Goal: Task Accomplishment & Management: Complete application form

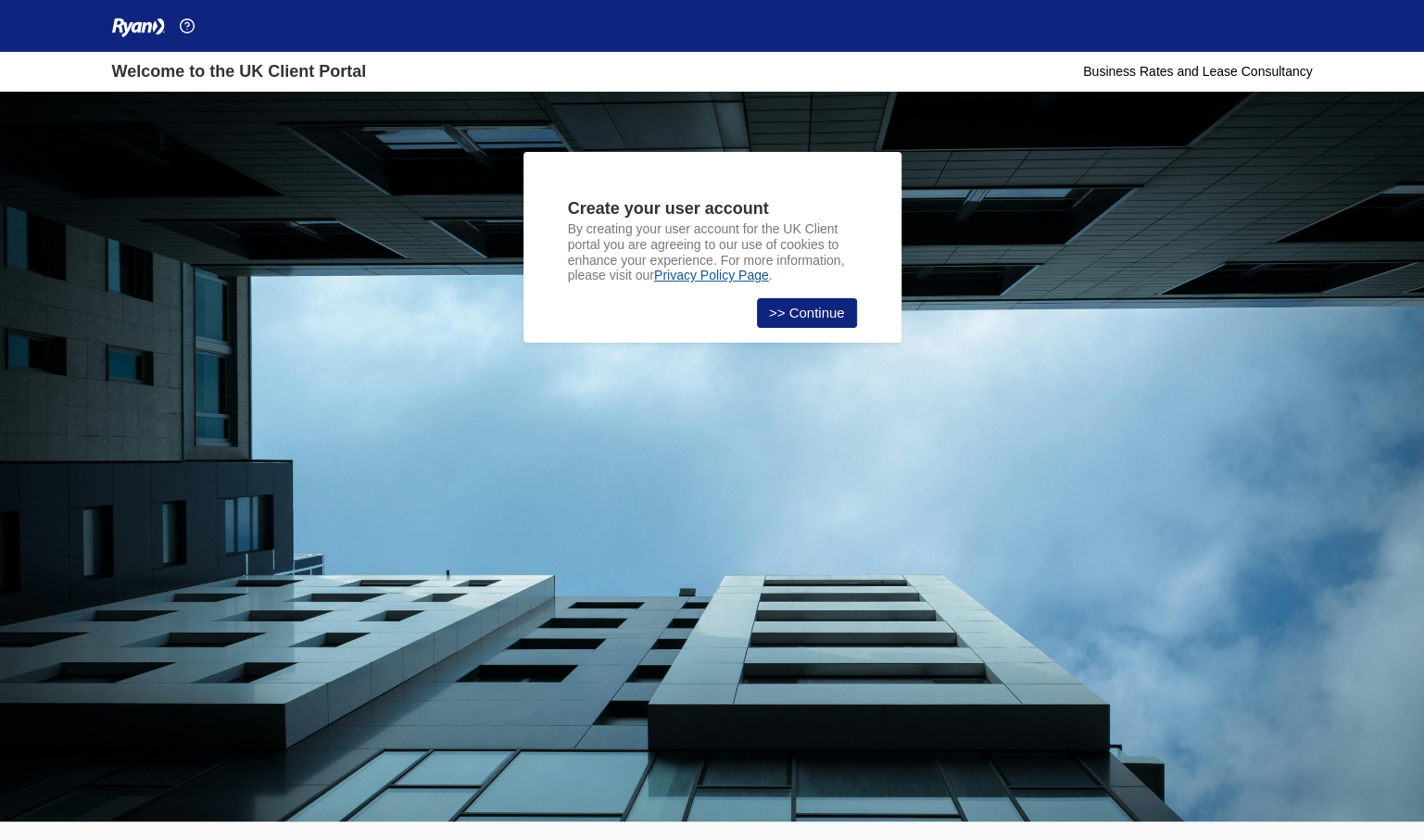
click at [820, 304] on link ">> Continue" at bounding box center [807, 313] width 100 height 30
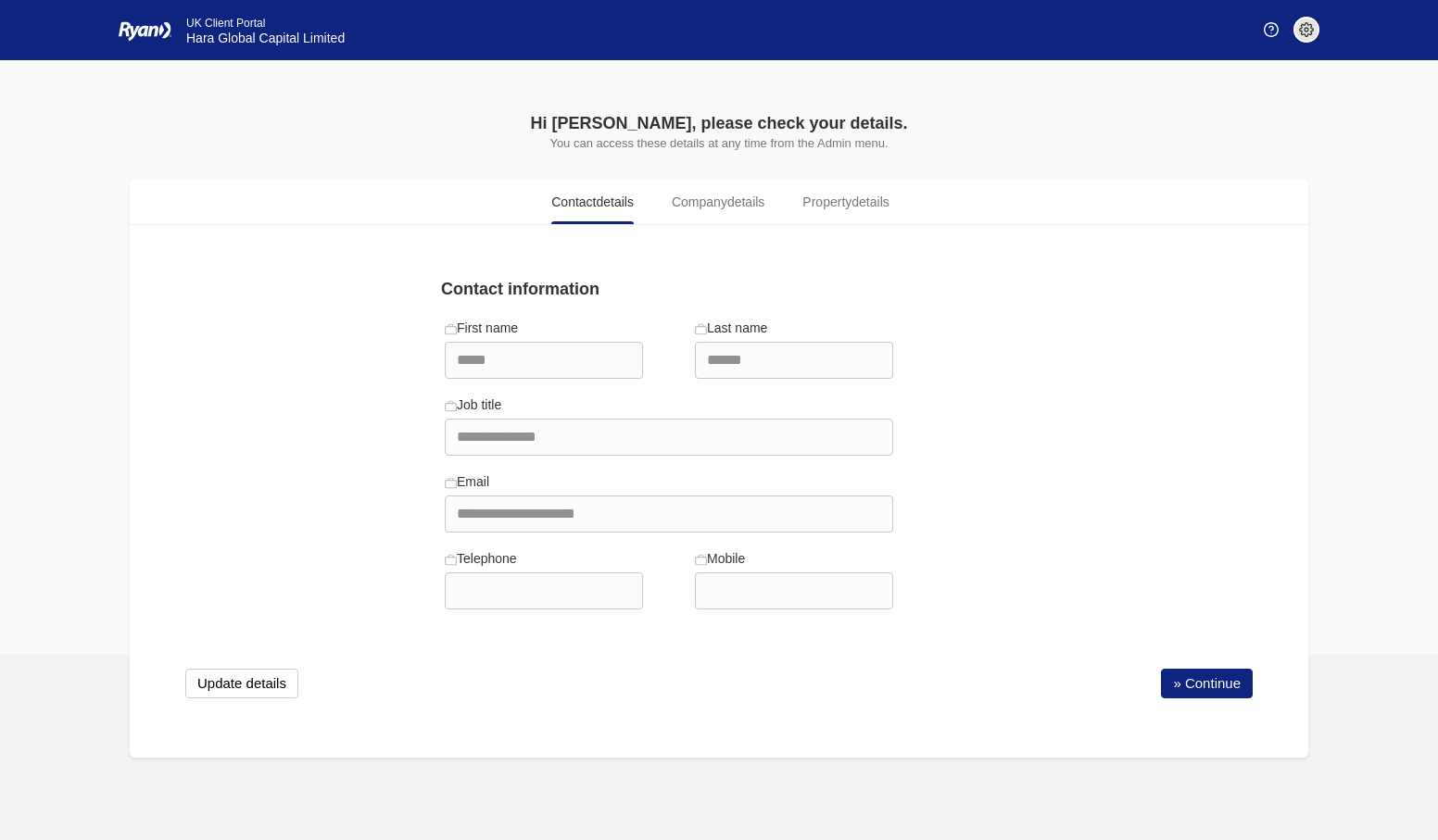
click at [1230, 671] on link "» Continue" at bounding box center [1206, 683] width 92 height 30
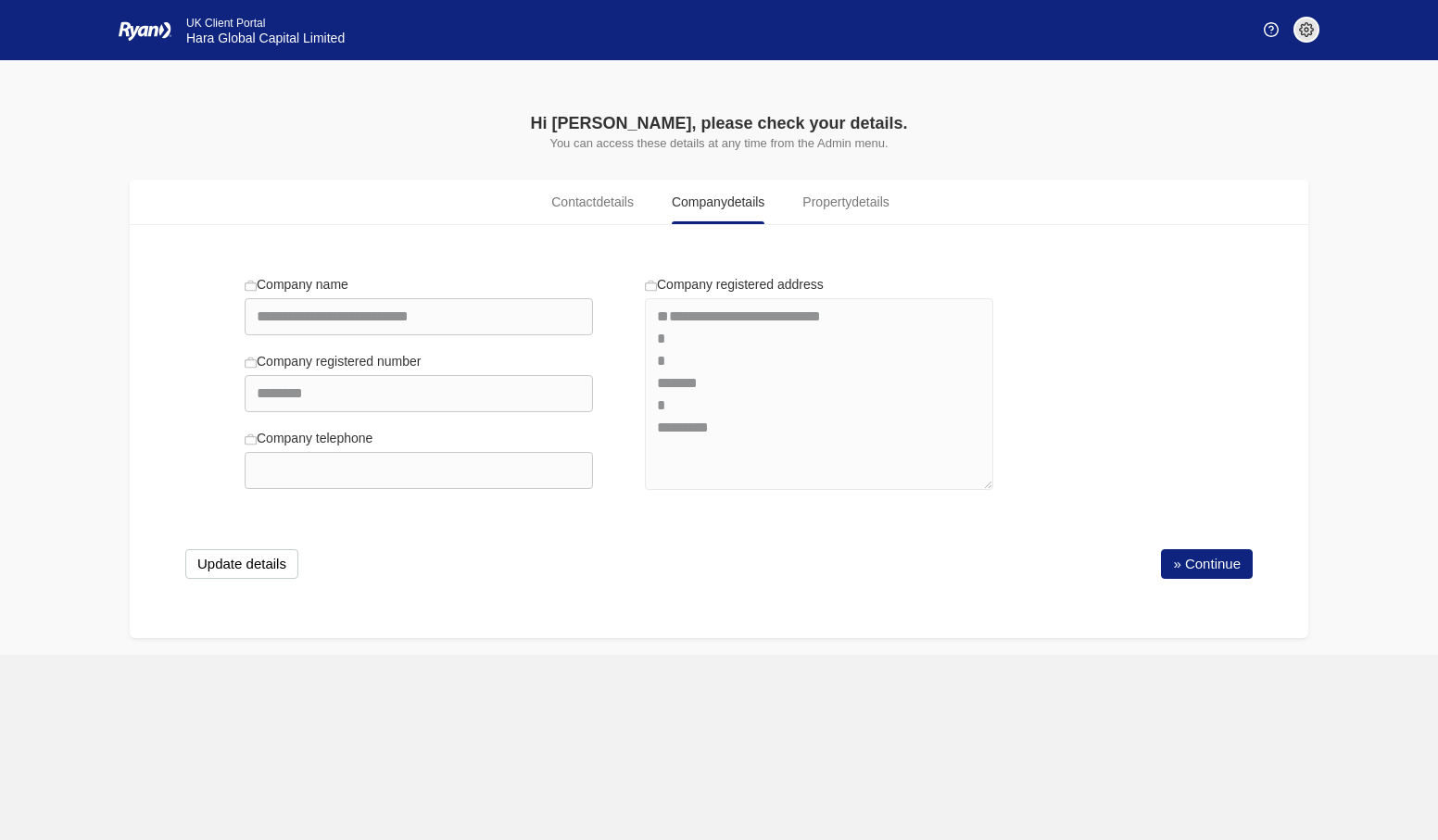
click at [1204, 559] on link "» Continue" at bounding box center [1206, 563] width 92 height 30
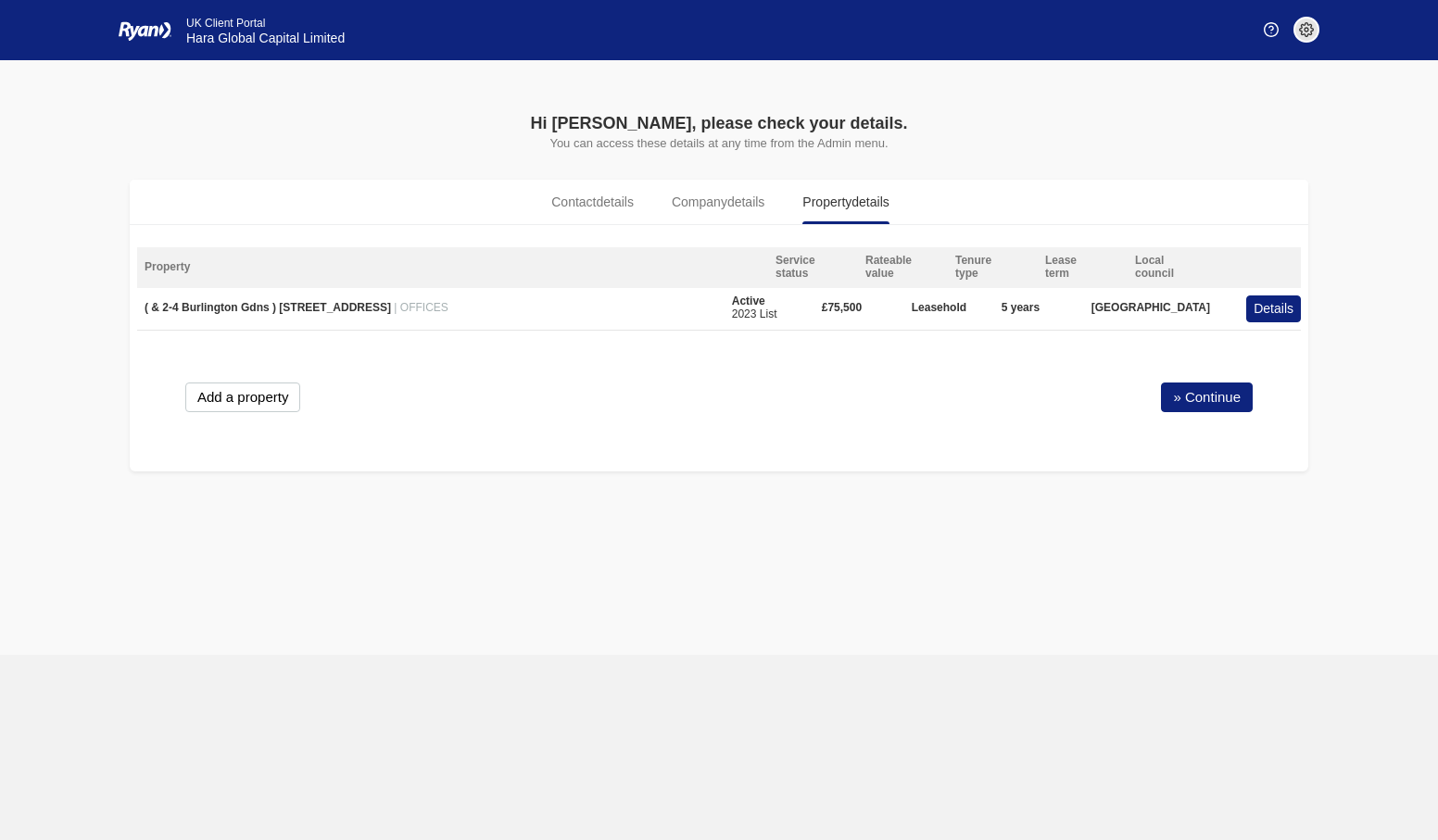
click at [1217, 393] on link "» Continue" at bounding box center [1206, 397] width 92 height 30
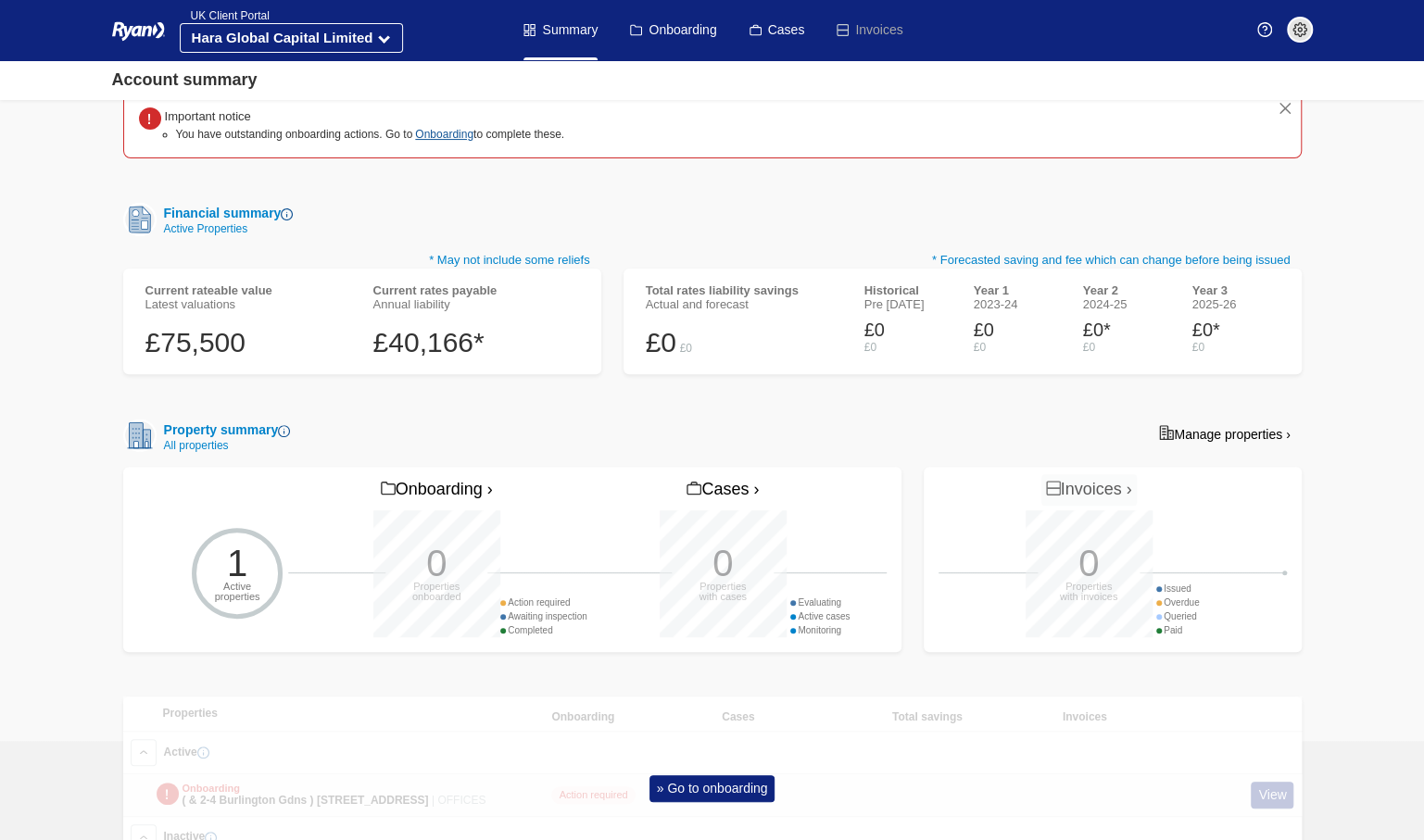
scroll to position [290, 0]
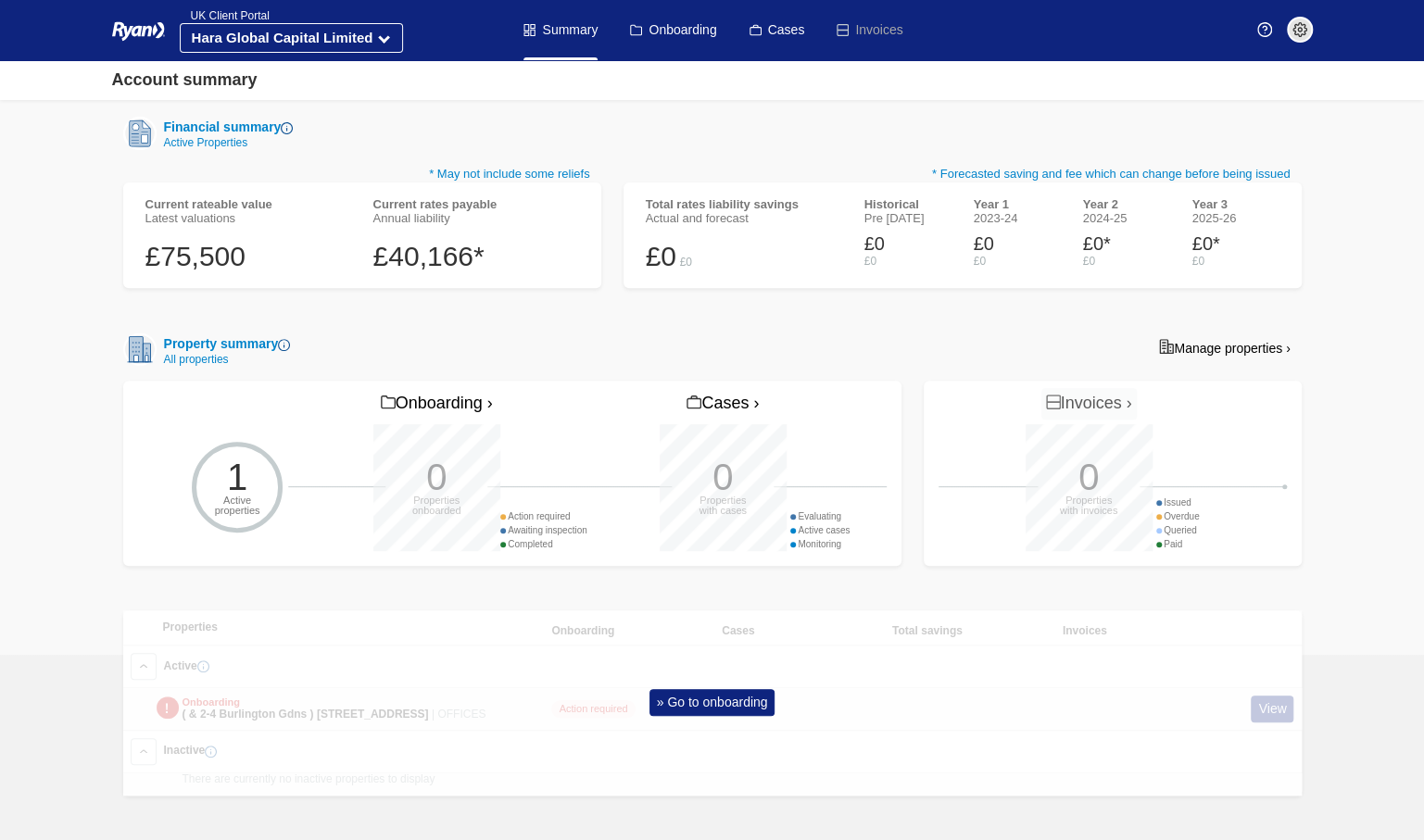
click at [706, 702] on link "» Go to onboarding" at bounding box center [712, 703] width 126 height 27
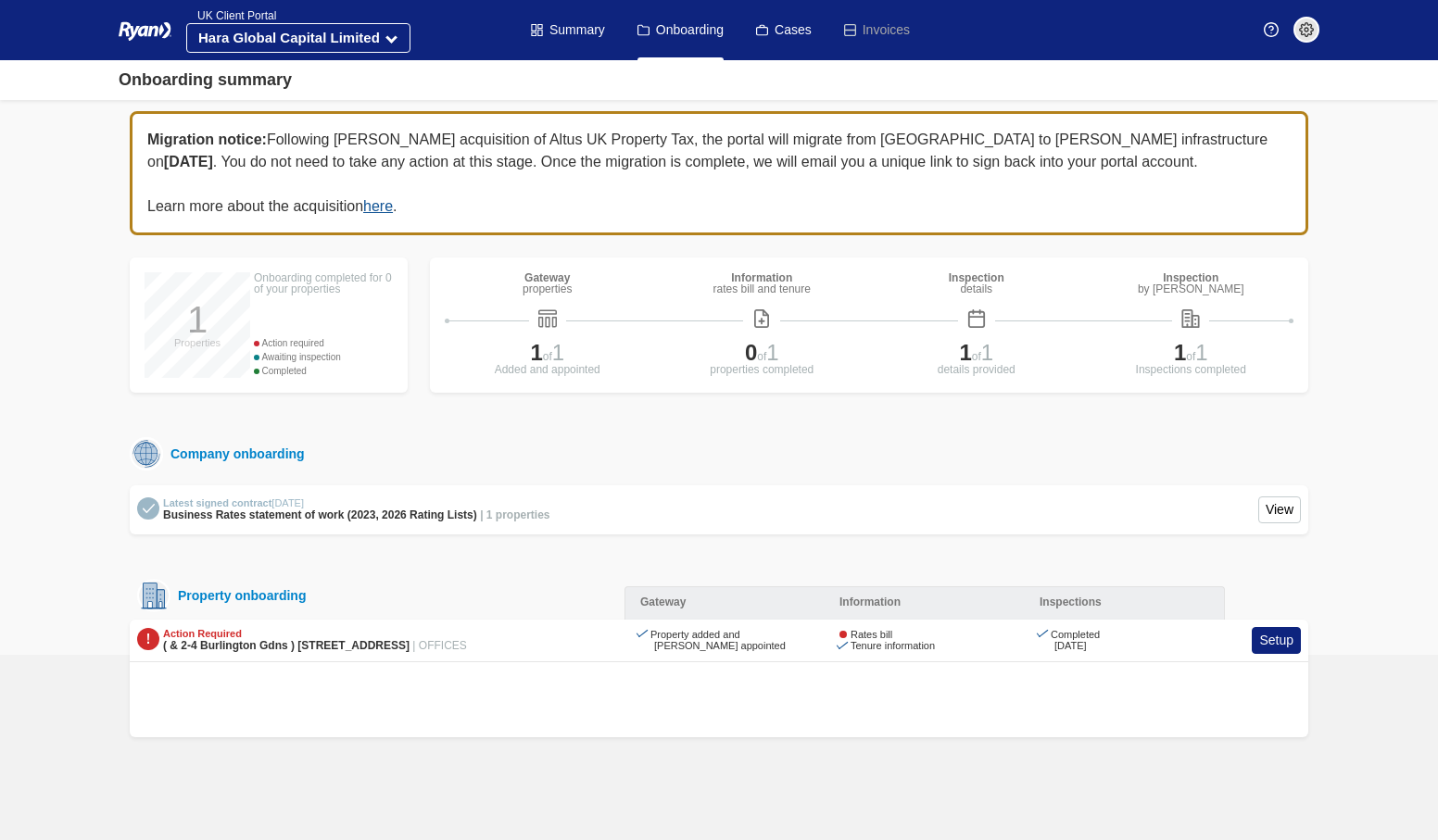
click at [792, 29] on link "Cases" at bounding box center [784, 30] width 55 height 60
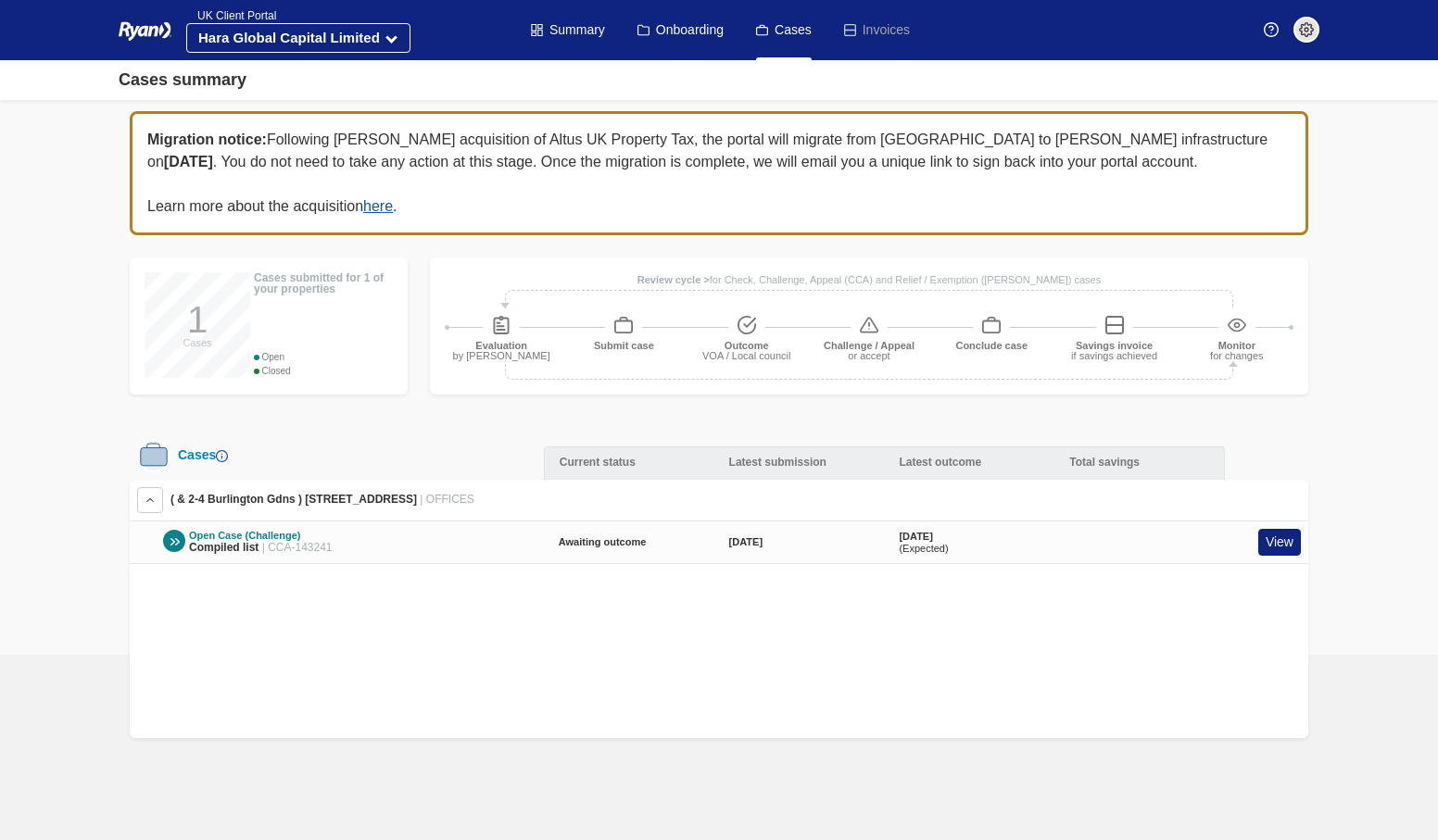
click at [1276, 534] on link "View" at bounding box center [1279, 543] width 43 height 27
